Goal: Contribute content: Contribute content

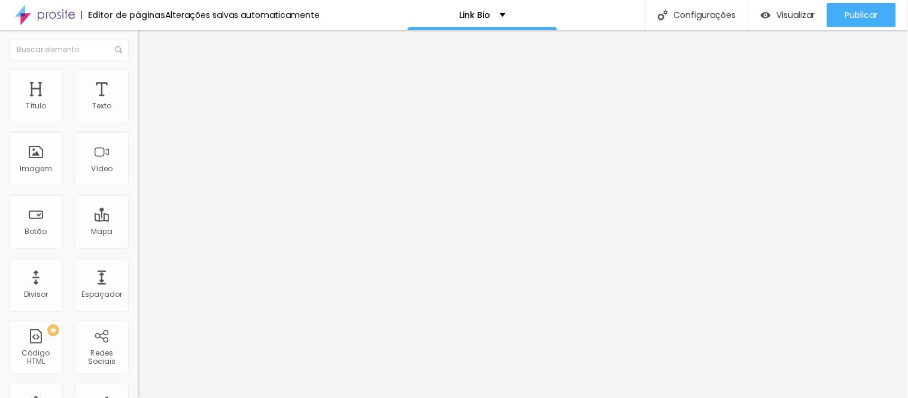
click at [145, 103] on font "Trocar imagem" at bounding box center [174, 98] width 58 height 10
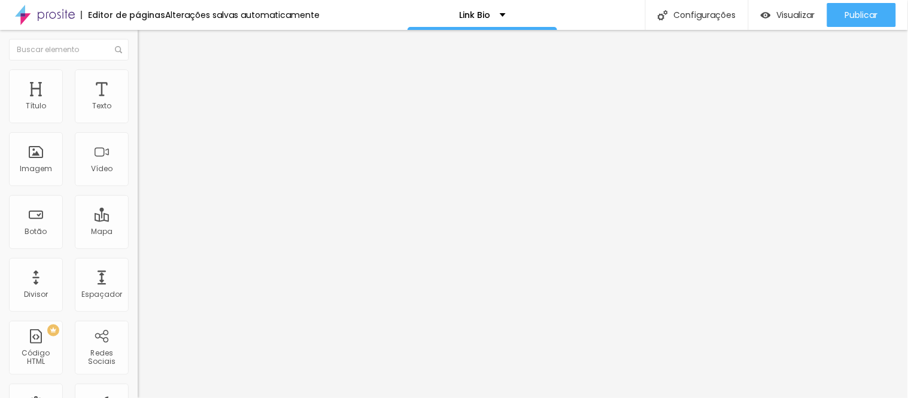
click at [145, 103] on font "Trocar imagem" at bounding box center [174, 98] width 58 height 10
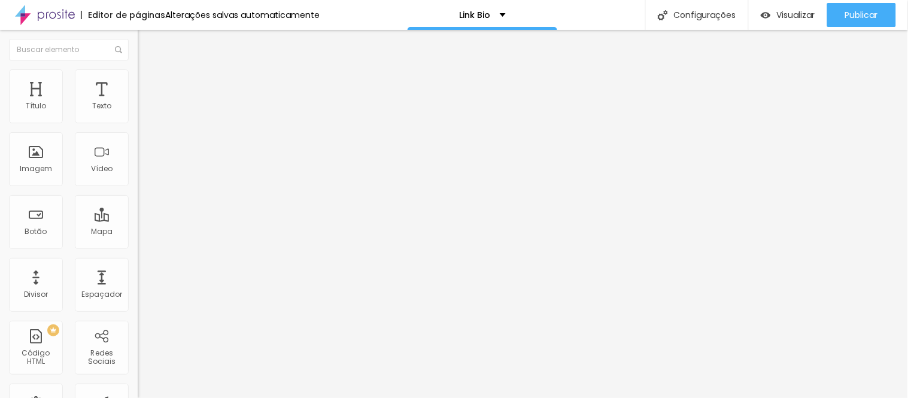
click at [145, 103] on font "Trocar imagem" at bounding box center [174, 98] width 58 height 10
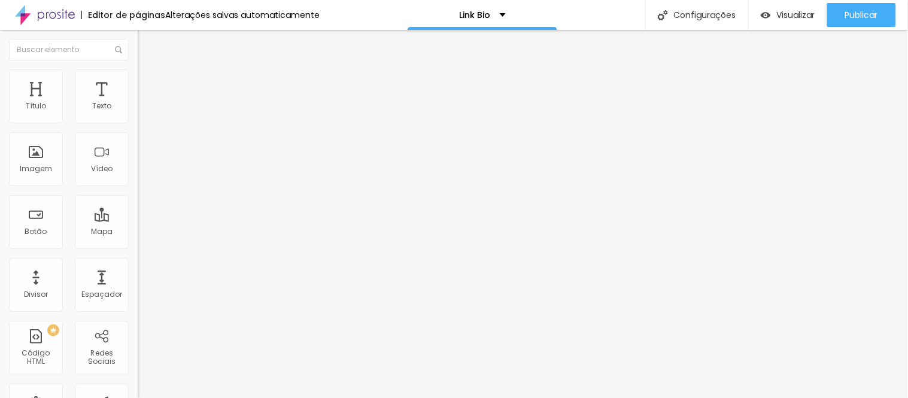
drag, startPoint x: 108, startPoint y: 174, endPoint x: 231, endPoint y: 252, distance: 145.3
click at [145, 103] on font "Trocar imagem" at bounding box center [174, 98] width 58 height 10
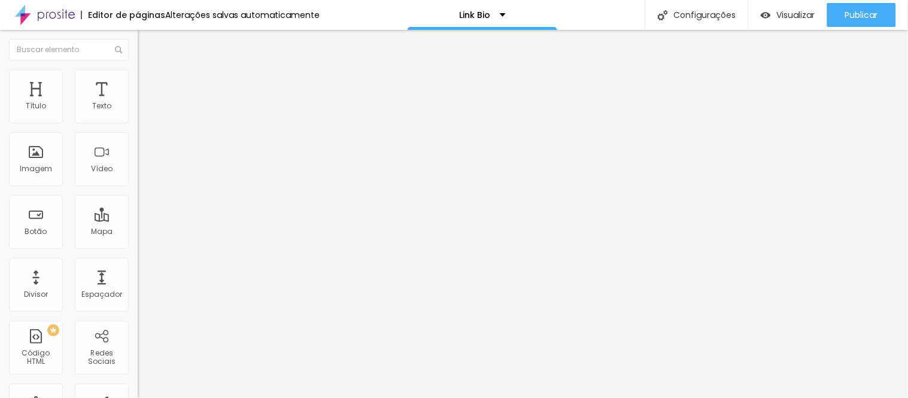
click at [785, 22] on div "Visualizar" at bounding box center [788, 15] width 54 height 24
click at [138, 103] on span "Trocar imagem" at bounding box center [170, 98] width 65 height 10
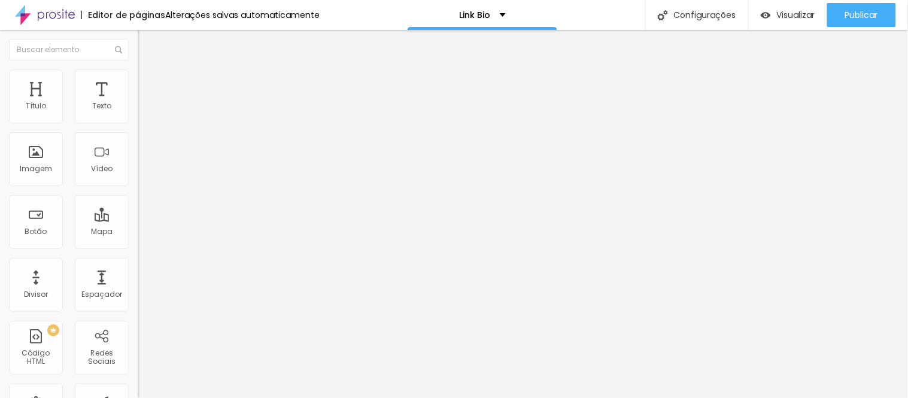
click at [138, 245] on input "[URL][DOMAIN_NAME]" at bounding box center [210, 239] width 144 height 12
drag, startPoint x: 92, startPoint y: 321, endPoint x: 130, endPoint y: 321, distance: 38.3
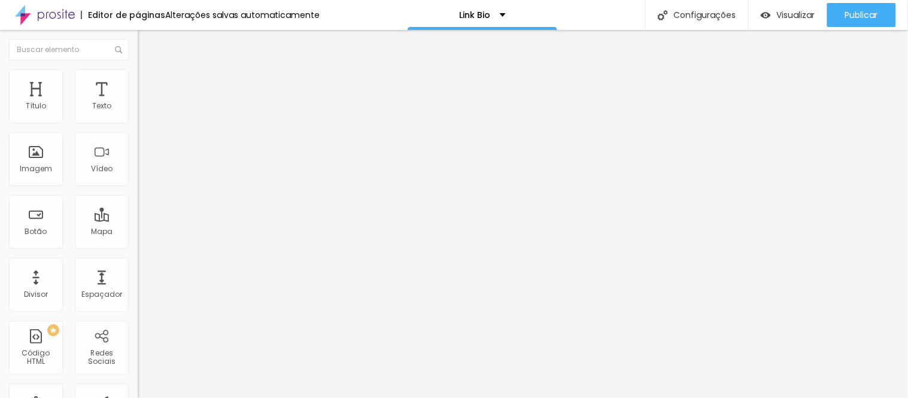
click at [138, 266] on div "Trocar imagem Descrição da imagem (Alt) Alinhamento Proporção Original Cinema 1…" at bounding box center [207, 179] width 138 height 173
click at [138, 245] on input "[URL][DOMAIN_NAME]" at bounding box center [210, 239] width 144 height 12
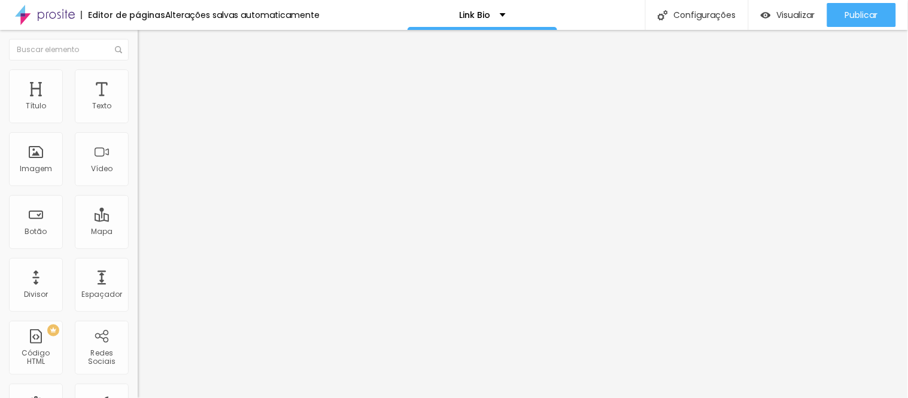
scroll to position [0, 0]
paste input "[URL][DOMAIN_NAME]"
type input "[URL][DOMAIN_NAME]"
click at [138, 266] on div "Trocar imagem Descrição da imagem (Alt) Alinhamento Proporção Original Cinema 1…" at bounding box center [207, 179] width 138 height 173
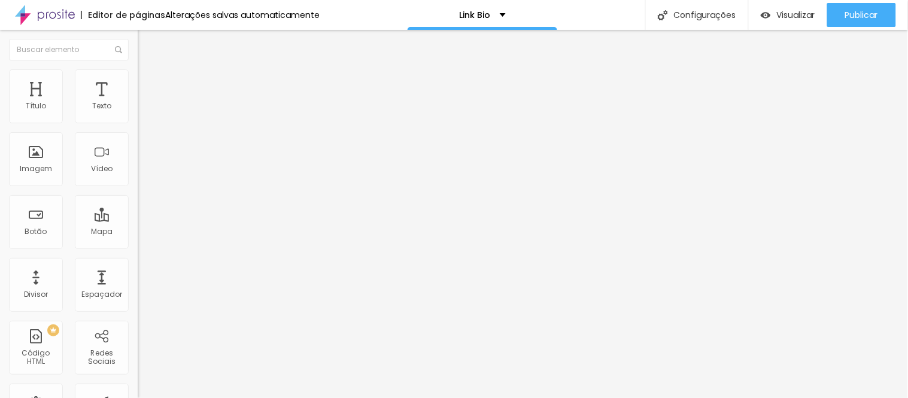
scroll to position [0, 0]
click at [138, 396] on div "Editar nulo Conteúdo Estilo Avançado Trocar imagem Descrição da imagem (Alt) Al…" at bounding box center [207, 214] width 138 height 368
click at [138, 245] on input "[URL][DOMAIN_NAME]" at bounding box center [210, 239] width 144 height 12
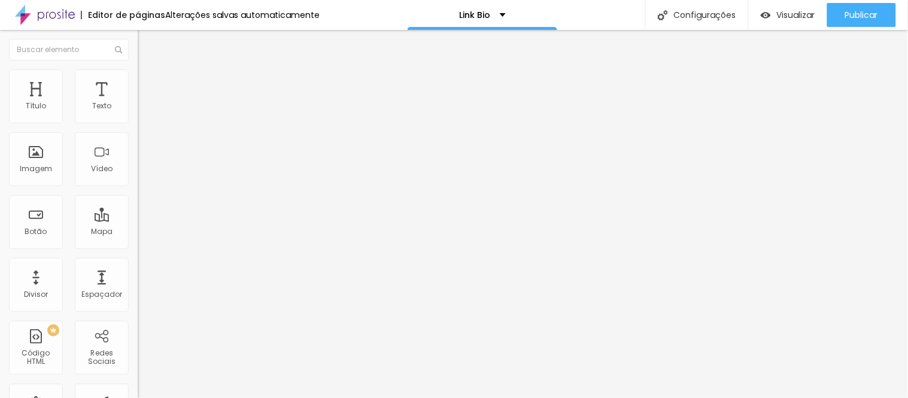
click at [138, 233] on div "URL" at bounding box center [207, 229] width 138 height 7
drag, startPoint x: 108, startPoint y: 321, endPoint x: 130, endPoint y: 320, distance: 21.6
click at [138, 274] on div "Trocar imagem Descrição da imagem (Alt) Alinhamento Proporção Original Cinema 1…" at bounding box center [207, 183] width 138 height 180
click at [138, 245] on input "[URL][DOMAIN_NAME]" at bounding box center [210, 239] width 144 height 12
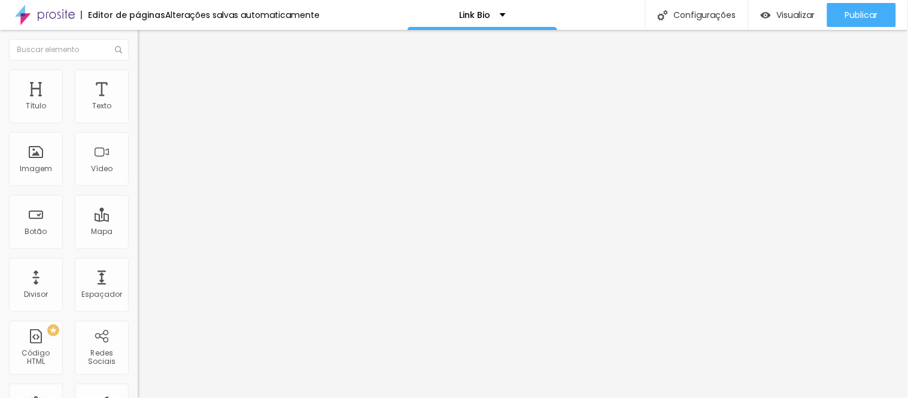
click at [138, 245] on input "[URL][DOMAIN_NAME]" at bounding box center [210, 239] width 144 height 12
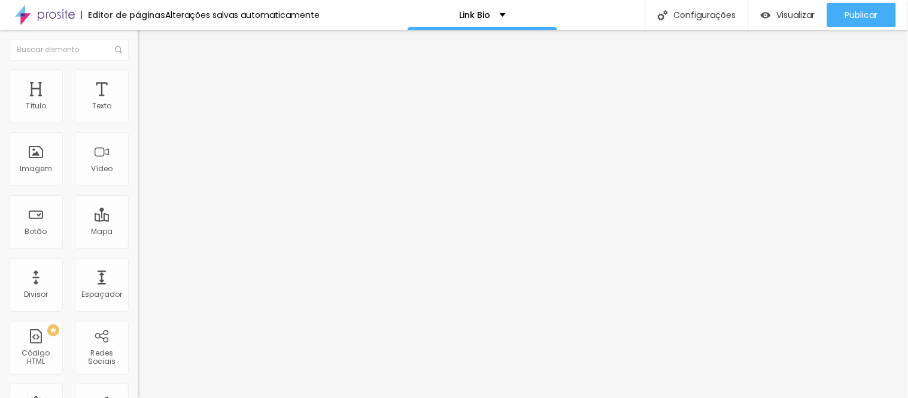
click at [138, 245] on input "[URL][DOMAIN_NAME]" at bounding box center [210, 239] width 144 height 12
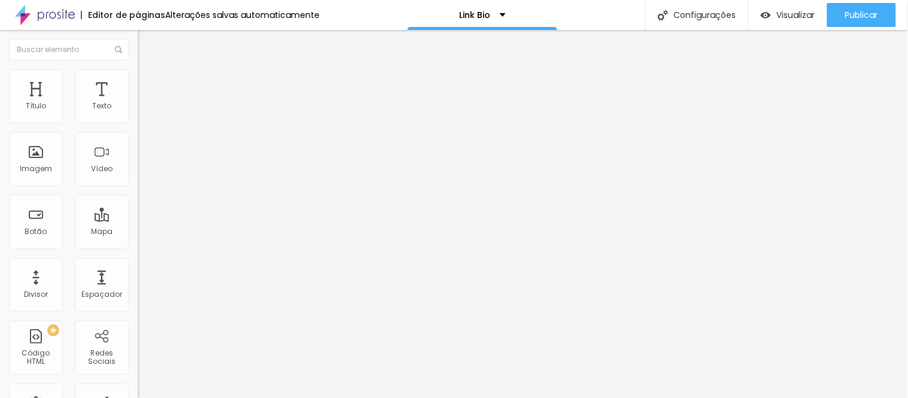
click at [138, 245] on input "[URL][DOMAIN_NAME]" at bounding box center [210, 239] width 144 height 12
click at [138, 245] on input "[URL][DOMAIN_NAME][PHONE_NUMBER]" at bounding box center [210, 239] width 144 height 12
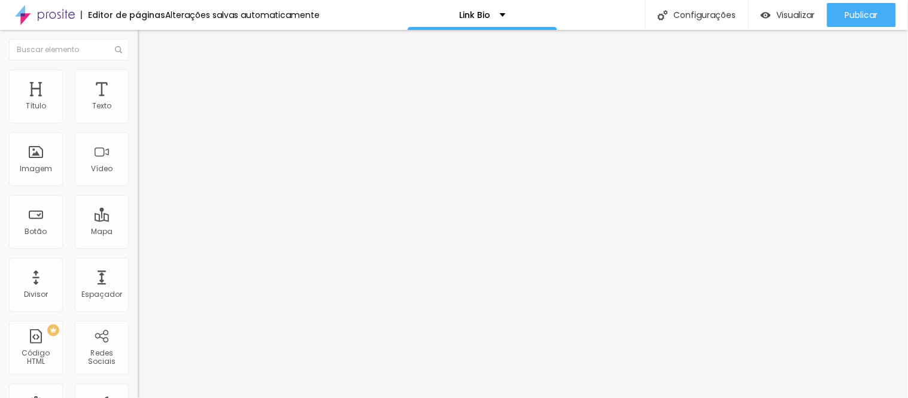
click at [138, 245] on input "[URL][DOMAIN_NAME][PHONE_NUMBER]" at bounding box center [210, 239] width 144 height 12
drag, startPoint x: 93, startPoint y: 325, endPoint x: 134, endPoint y: 325, distance: 40.7
click at [138, 266] on div "Trocar imagem Descrição da imagem (Alt) Alinhamento Proporção Original Cinema 1…" at bounding box center [207, 179] width 138 height 173
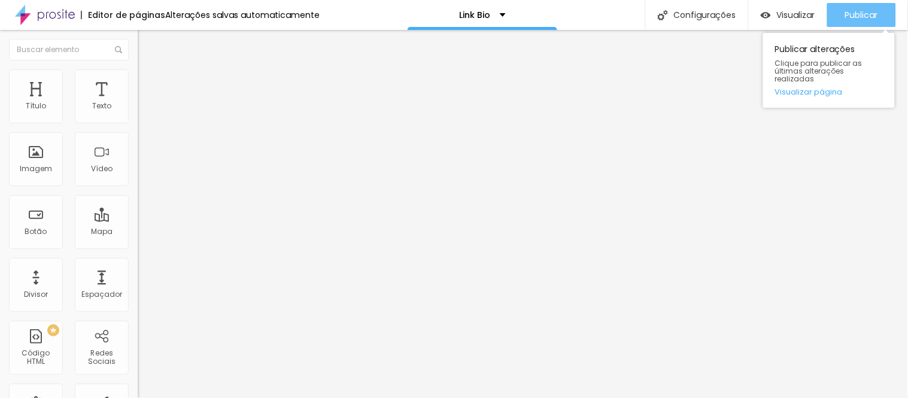
click at [877, 13] on font "Publicar" at bounding box center [861, 15] width 33 height 12
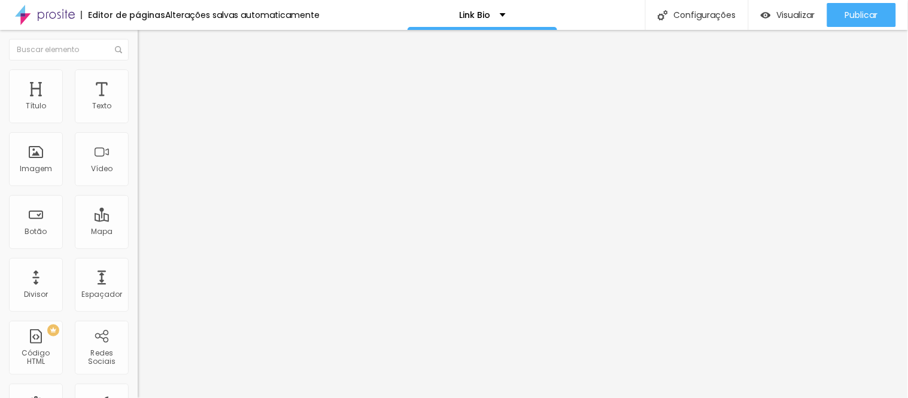
click at [145, 103] on font "Trocar imagem" at bounding box center [174, 98] width 58 height 10
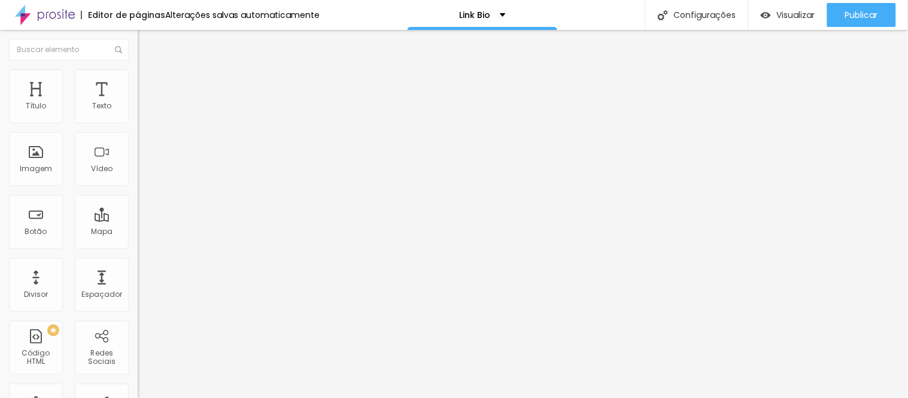
click at [145, 103] on font "Trocar imagem" at bounding box center [174, 98] width 58 height 10
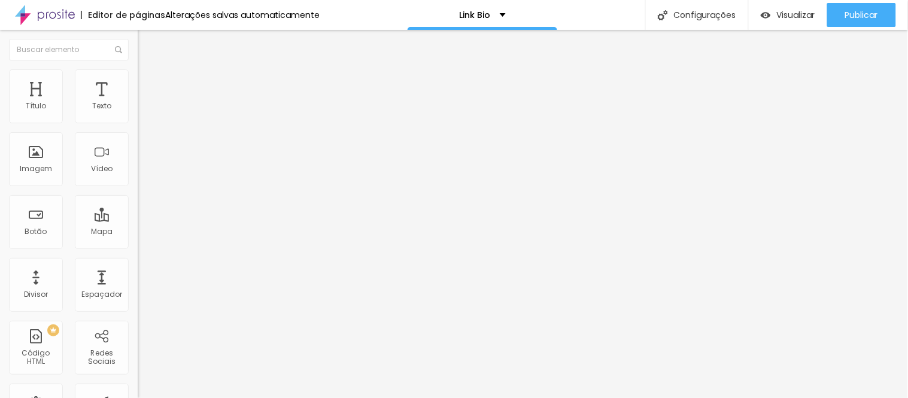
click at [145, 103] on font "Trocar imagem" at bounding box center [174, 98] width 58 height 10
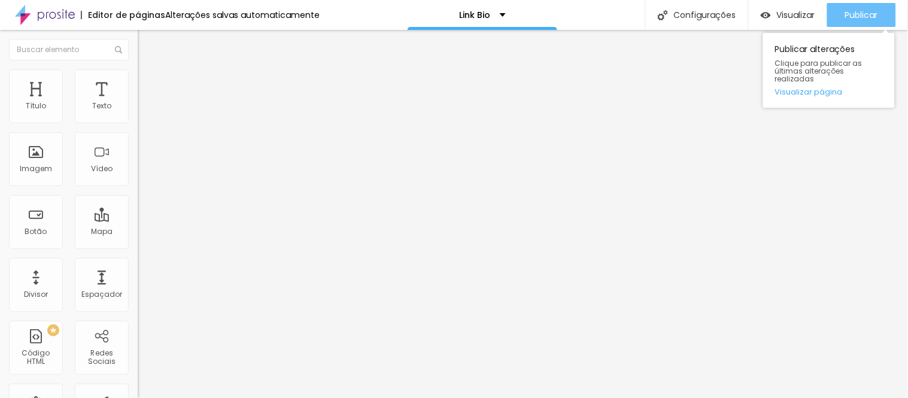
click at [854, 17] on font "Publicar" at bounding box center [861, 15] width 33 height 12
